Goal: Entertainment & Leisure: Consume media (video, audio)

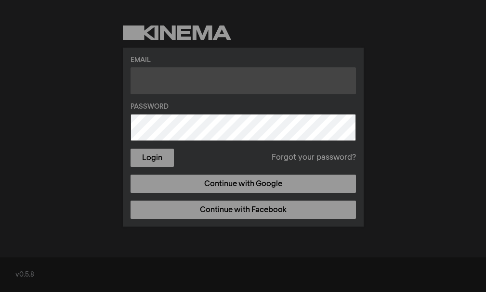
click at [176, 80] on input "text" at bounding box center [242, 80] width 225 height 27
click at [251, 81] on input "[EMAIL_ADDRESS]" at bounding box center [242, 80] width 225 height 27
type input "[EMAIL_ADDRESS][DOMAIN_NAME]"
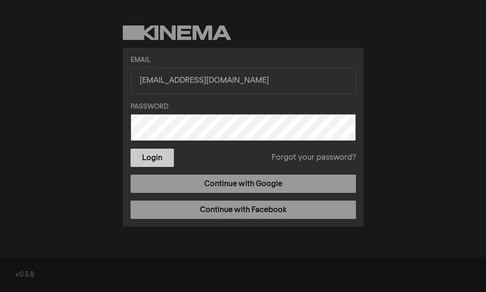
click at [159, 157] on button "Login" at bounding box center [151, 158] width 43 height 18
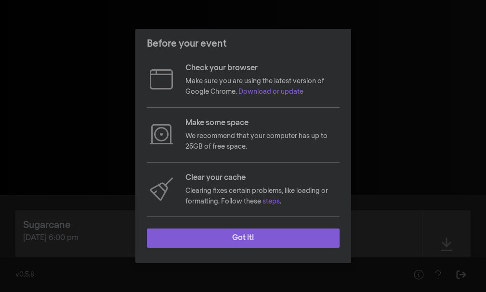
click at [257, 236] on button "Got it!" at bounding box center [243, 238] width 192 height 19
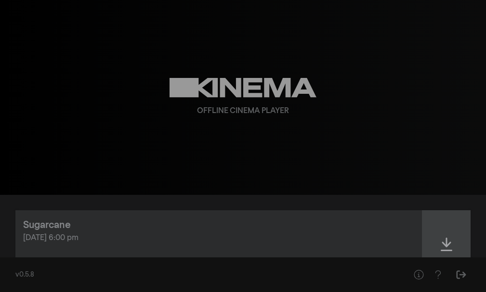
click at [448, 244] on icon at bounding box center [446, 244] width 12 height 15
click at [446, 244] on icon at bounding box center [446, 244] width 12 height 15
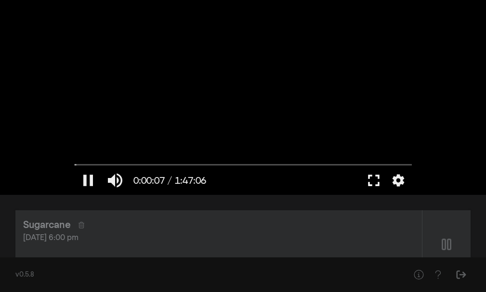
click at [374, 181] on button "fullscreen" at bounding box center [373, 180] width 27 height 29
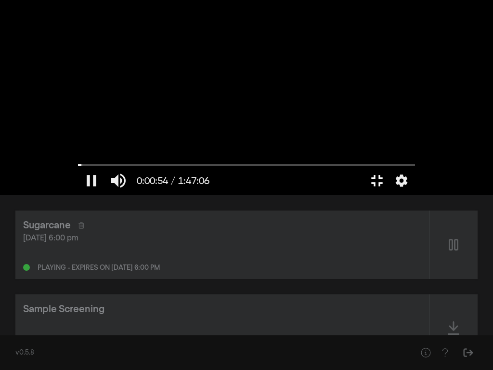
type input "54.821666"
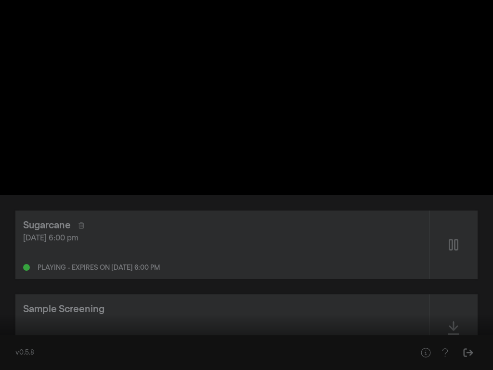
click at [436, 292] on button "fullscreen_exit" at bounding box center [449, 355] width 27 height 29
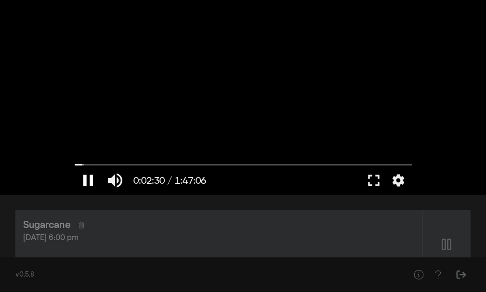
click at [84, 178] on button "pause" at bounding box center [88, 180] width 27 height 29
drag, startPoint x: 85, startPoint y: 164, endPoint x: 76, endPoint y: 163, distance: 8.7
click at [76, 163] on input "Seek" at bounding box center [243, 165] width 337 height 6
click at [80, 165] on input "Seek" at bounding box center [243, 165] width 337 height 6
click at [397, 184] on button "settings" at bounding box center [398, 180] width 22 height 29
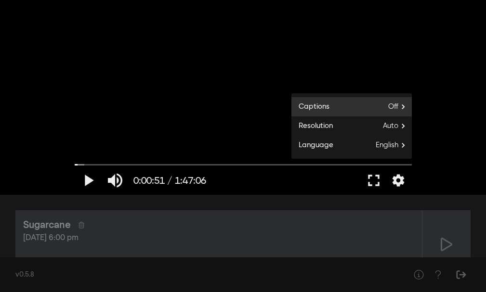
click at [391, 103] on span "Off" at bounding box center [400, 107] width 24 height 14
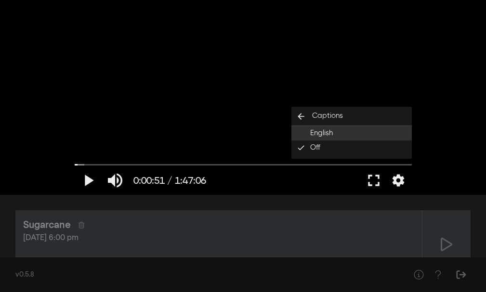
click at [323, 133] on span "English" at bounding box center [321, 133] width 23 height 11
click at [454, 163] on div "play_arrow 0:00:51 / 1:47:06 volume_up fullscreen settings closed_caption Capti…" at bounding box center [243, 97] width 486 height 195
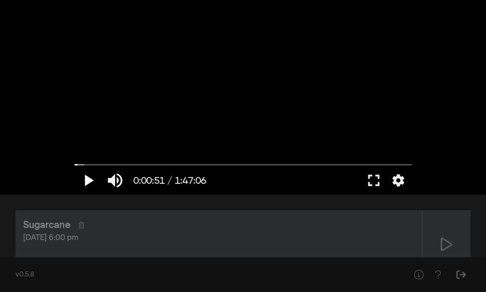
click at [86, 179] on button "play_arrow" at bounding box center [88, 180] width 27 height 29
click at [87, 180] on button "pause" at bounding box center [88, 180] width 27 height 29
click at [79, 165] on input "Seek" at bounding box center [243, 165] width 337 height 6
type input "32.69063"
click at [78, 165] on input "Seek" at bounding box center [243, 165] width 337 height 6
